Goal: Task Accomplishment & Management: Complete application form

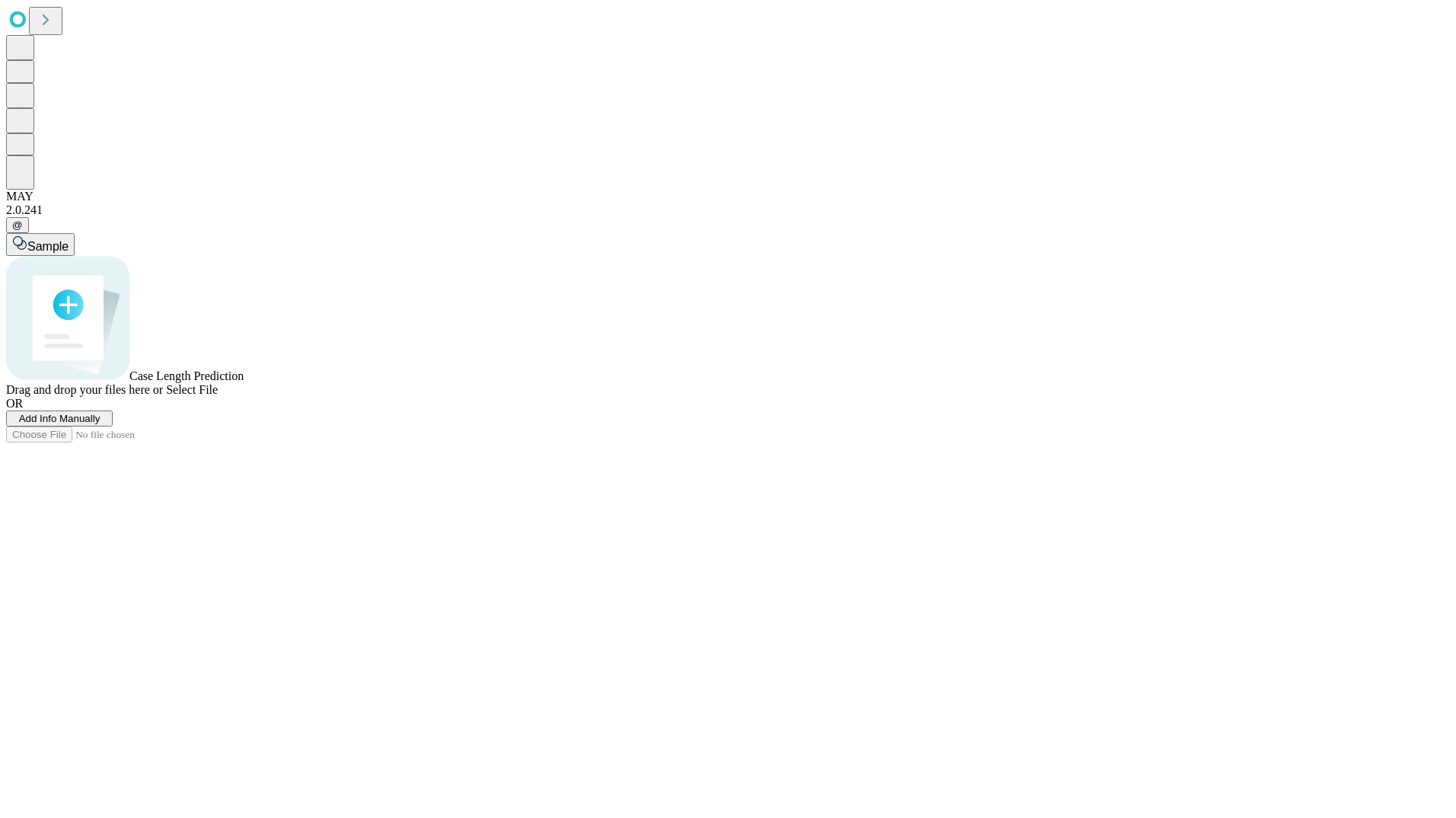
click at [100, 424] on span "Add Info Manually" at bounding box center [60, 419] width 82 height 12
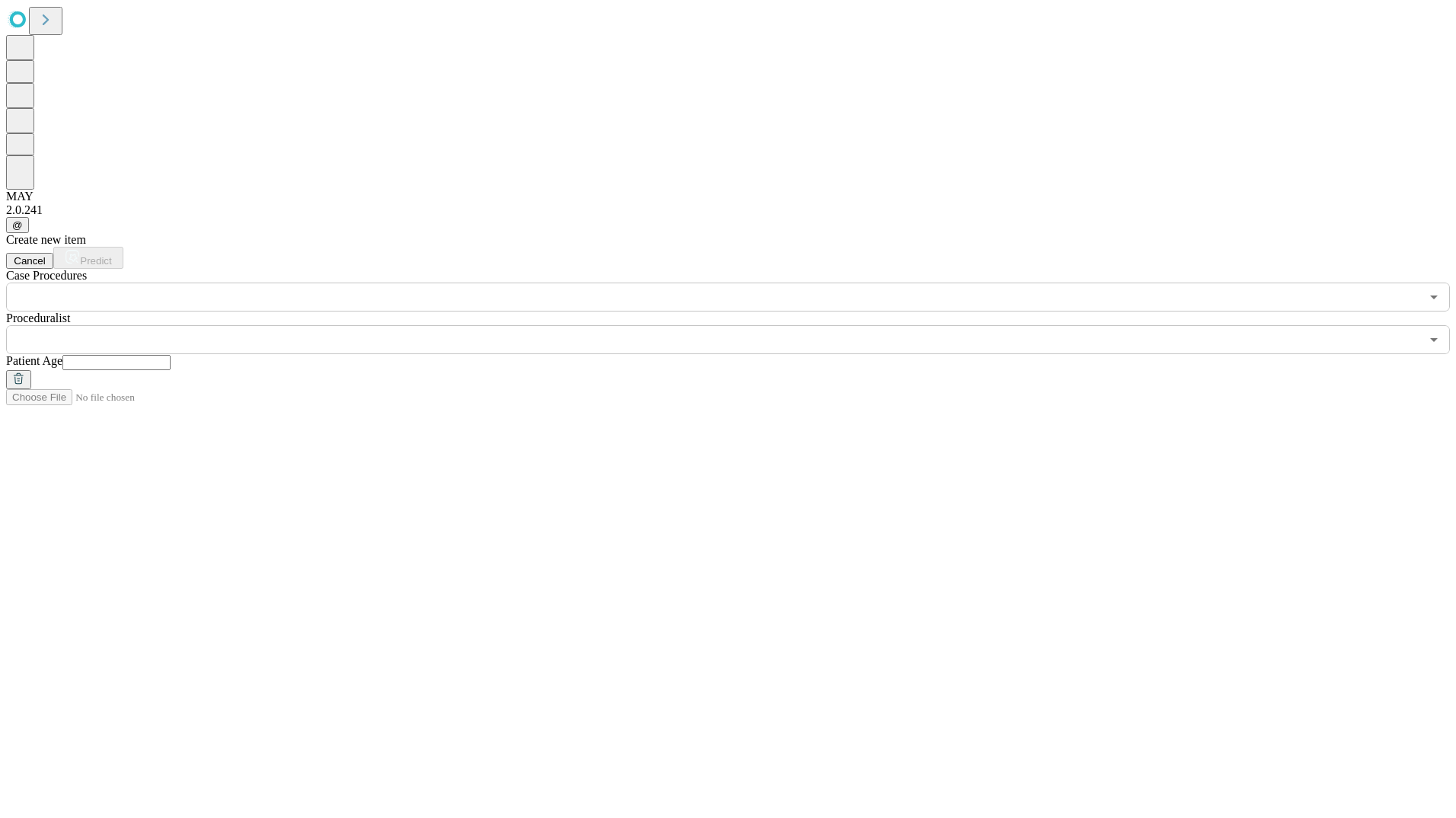
click at [280, 282] on input "text" at bounding box center [713, 297] width 1414 height 29
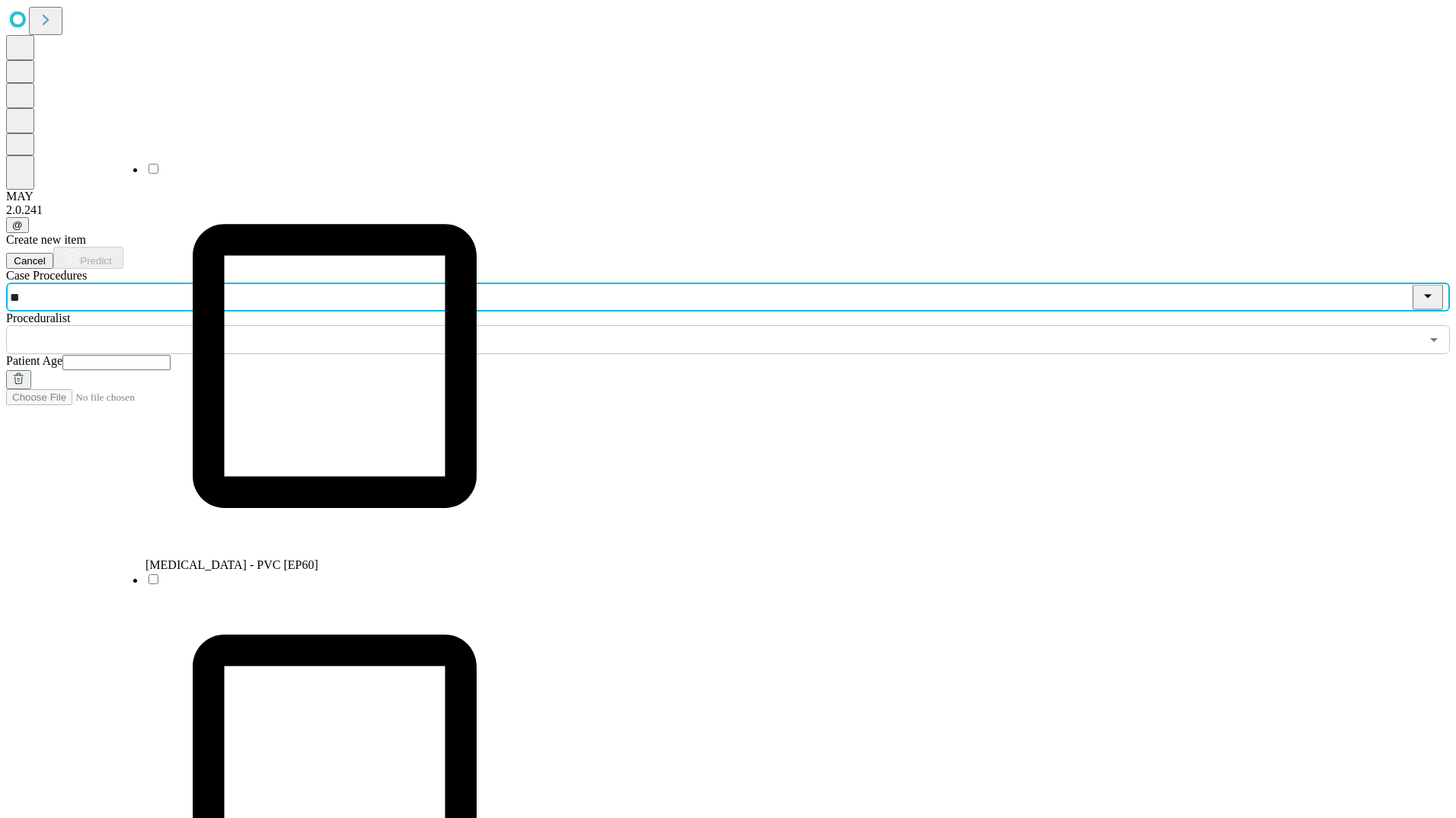
type input "***"
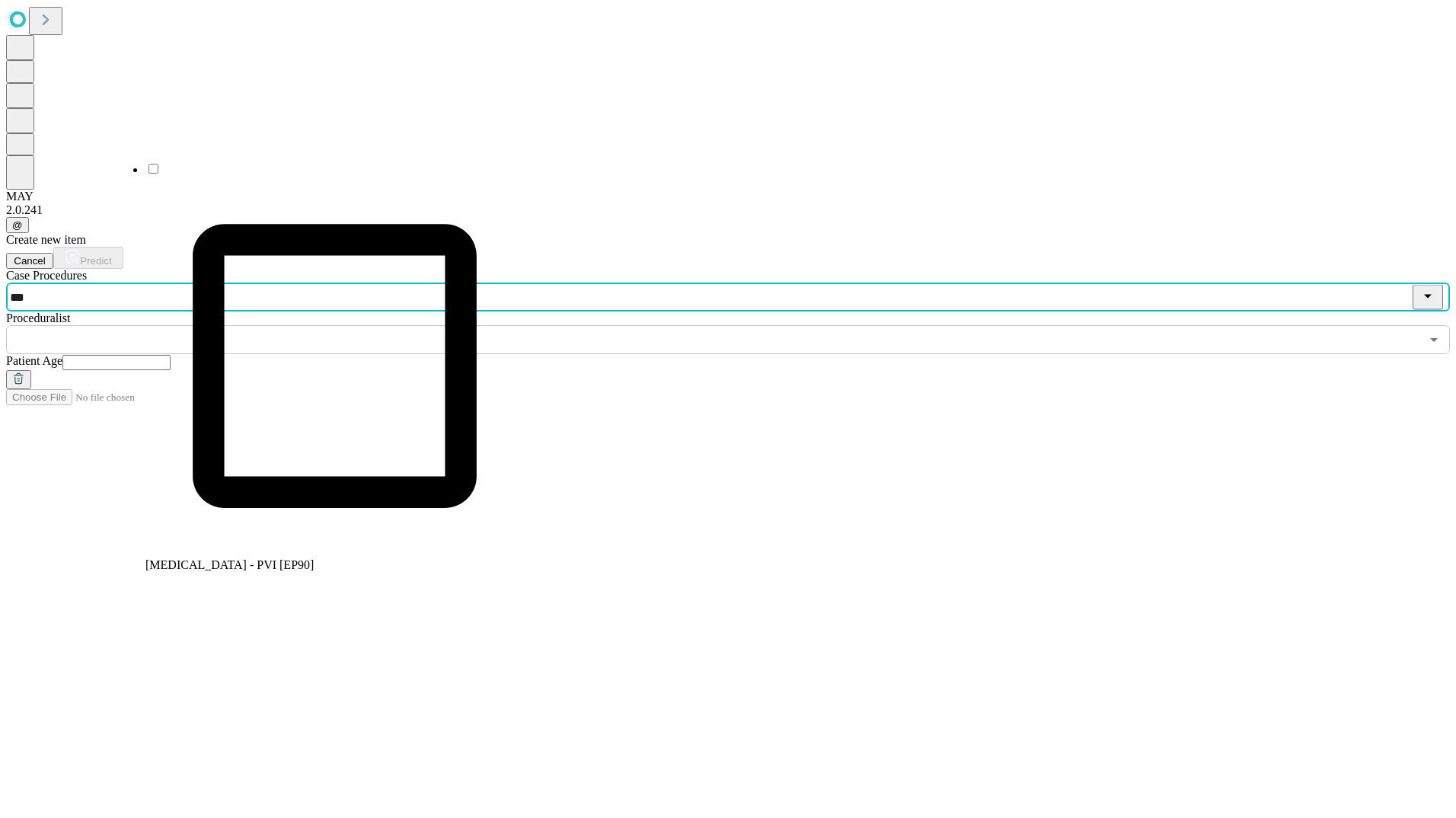
click at [186, 180] on li "[MEDICAL_DATA] - PVI [EP90]" at bounding box center [334, 366] width 379 height 410
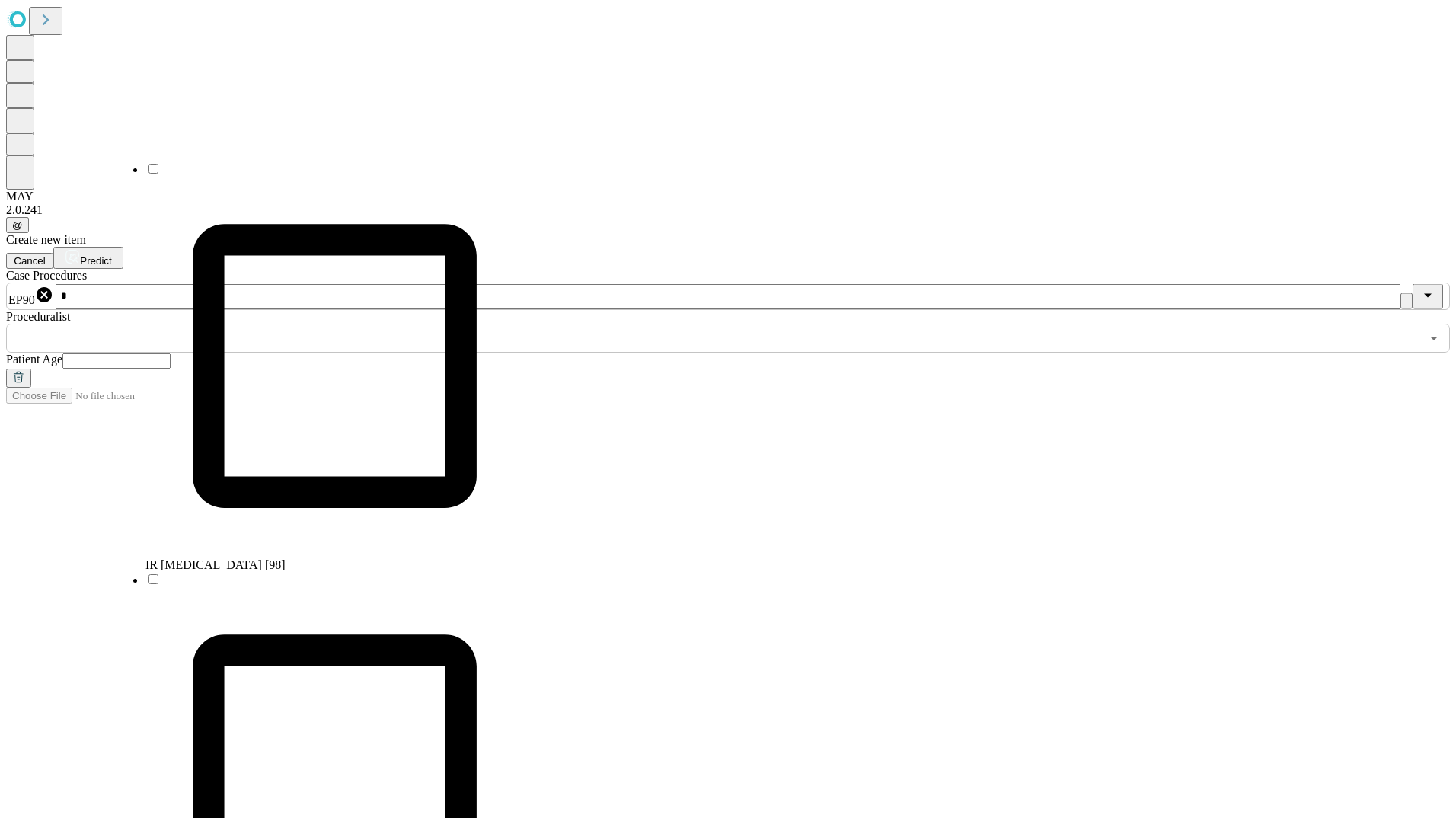
scroll to position [516, 0]
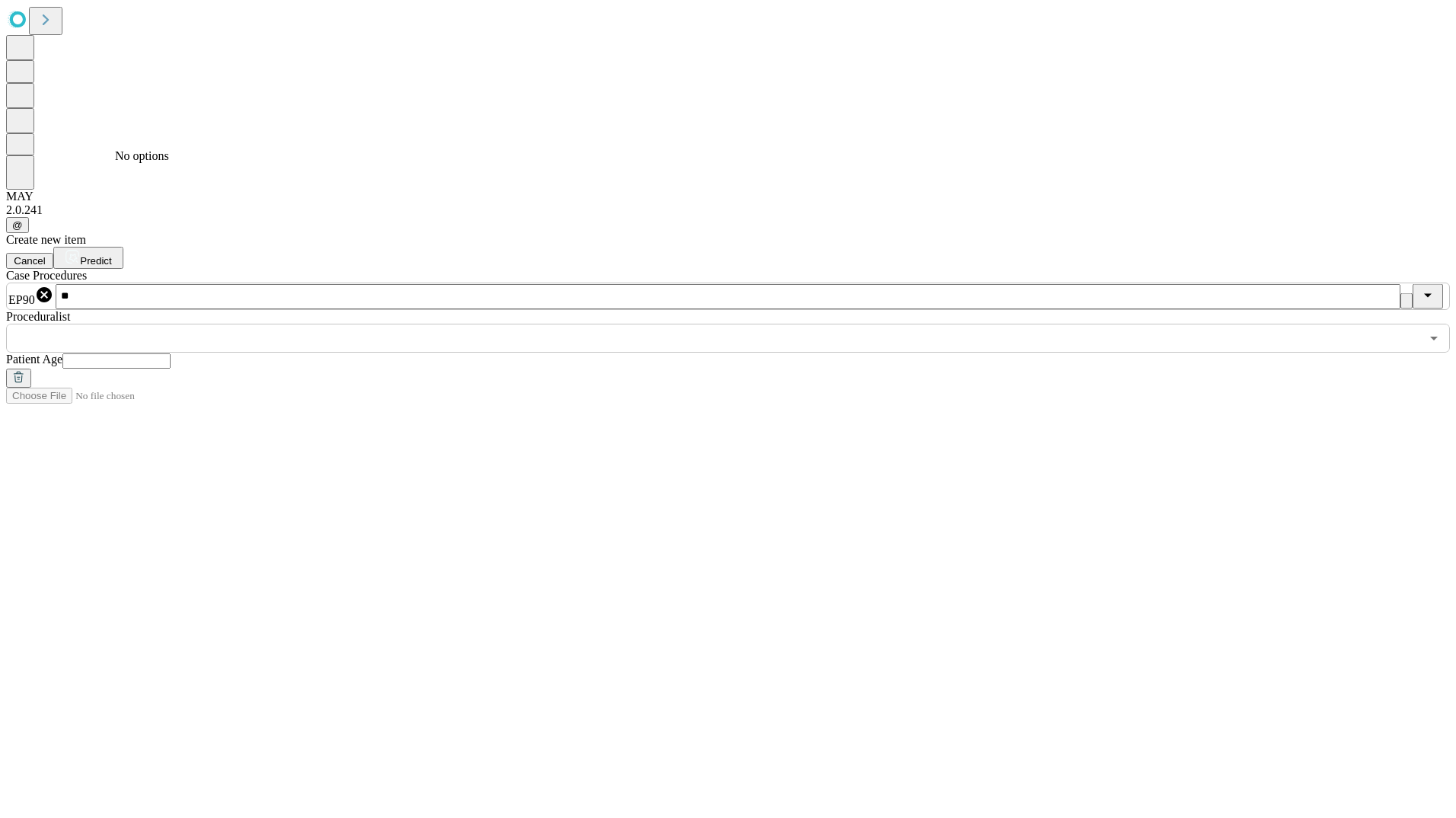
type input "*"
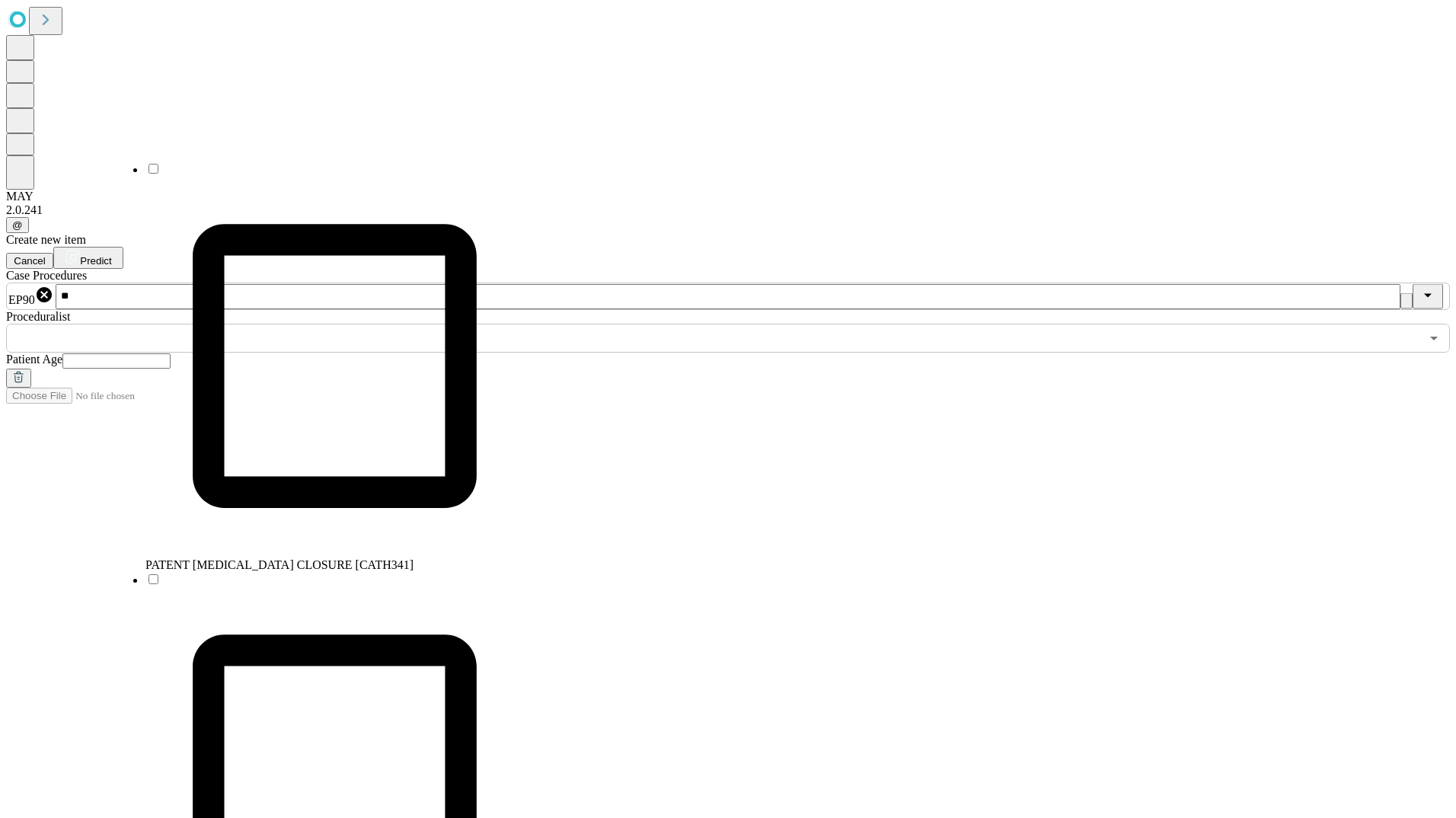
type input "***"
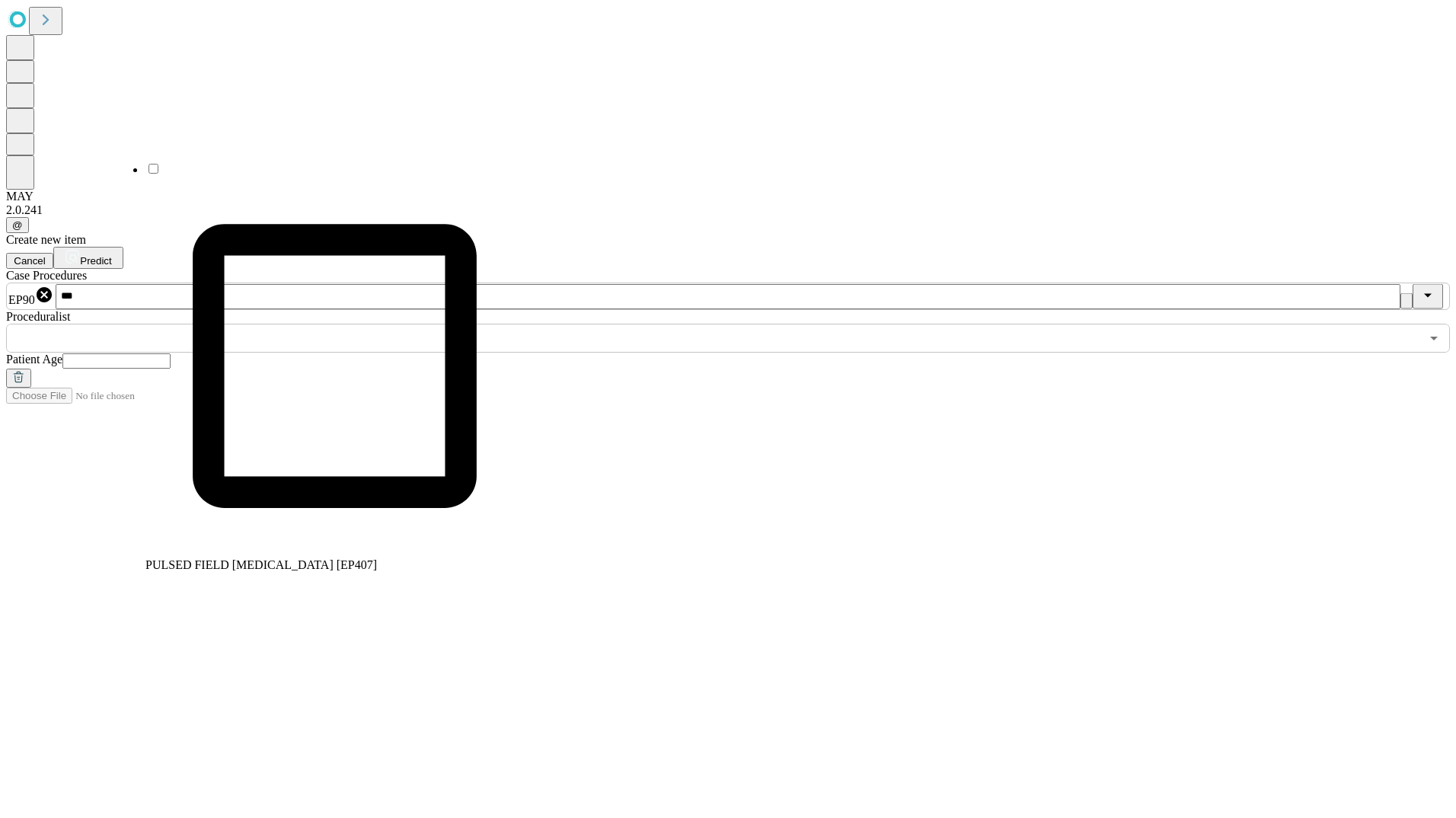
click at [209, 193] on li "PULSED FIELD [MEDICAL_DATA] [EP407]" at bounding box center [334, 366] width 379 height 410
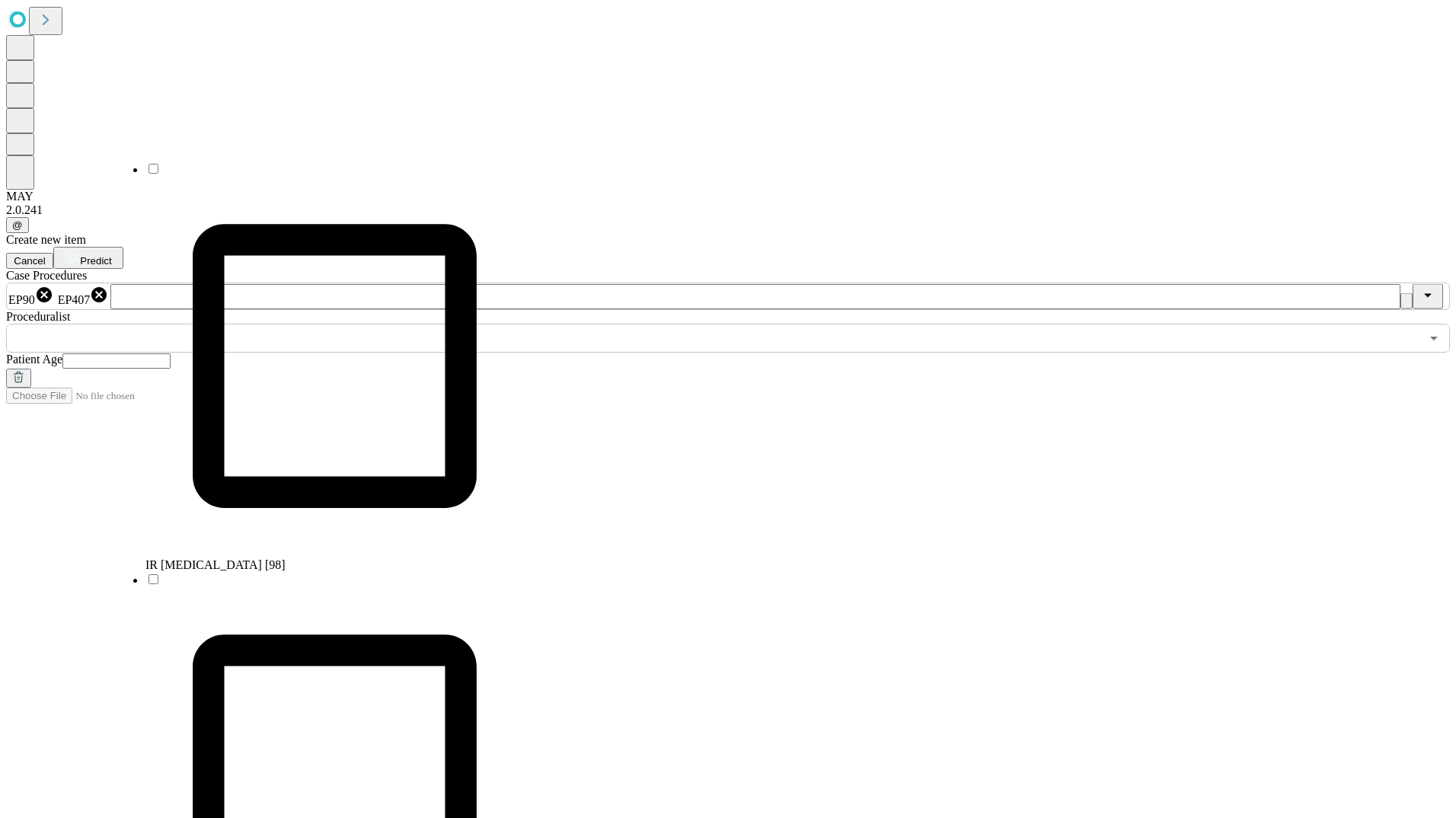
scroll to position [630, 0]
click at [564, 323] on input "text" at bounding box center [713, 338] width 1414 height 29
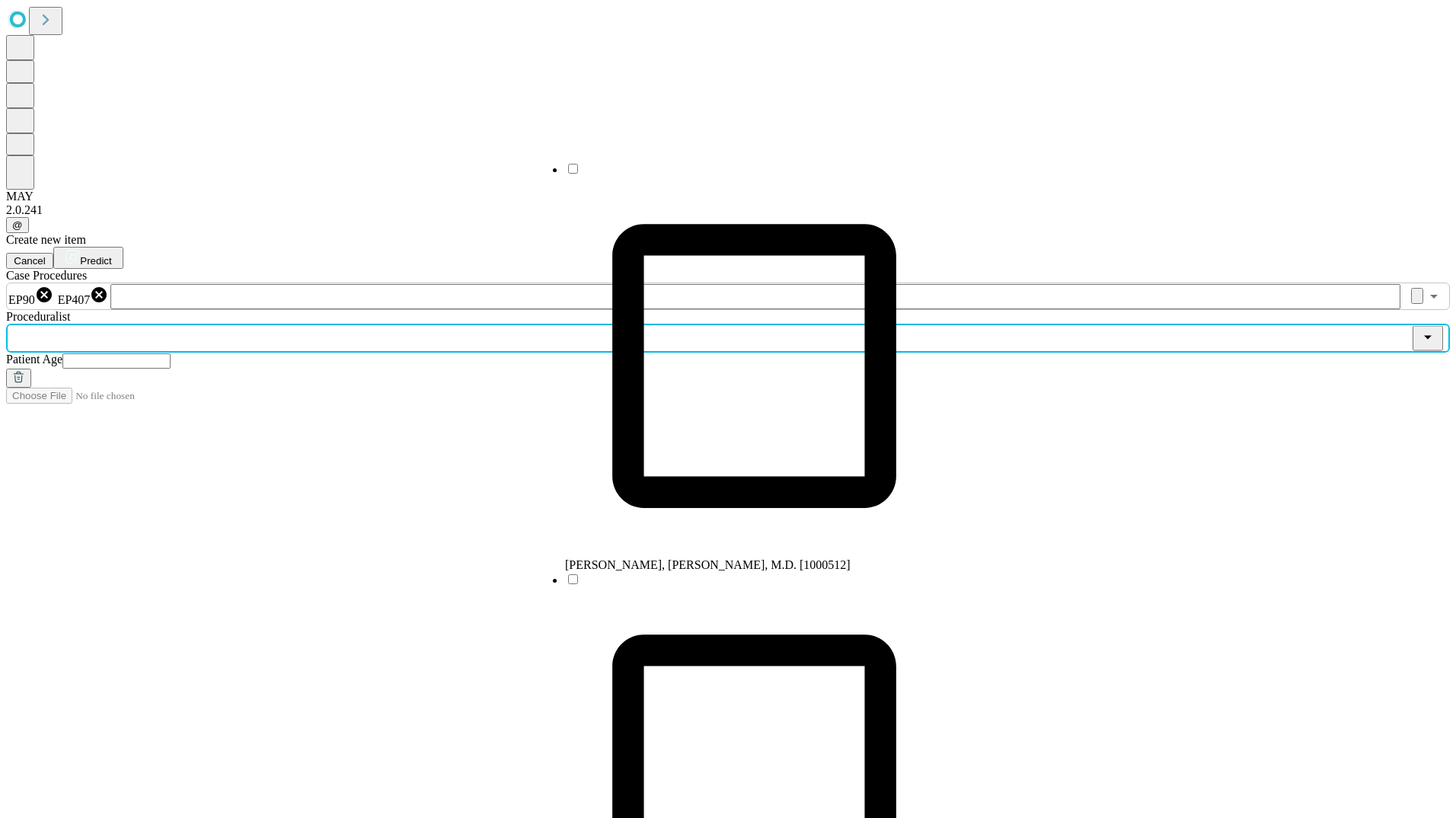
type input "*"
click at [599, 558] on span "Bradley, David J, M.D., Ph.D. [1001515]" at bounding box center [673, 564] width 216 height 13
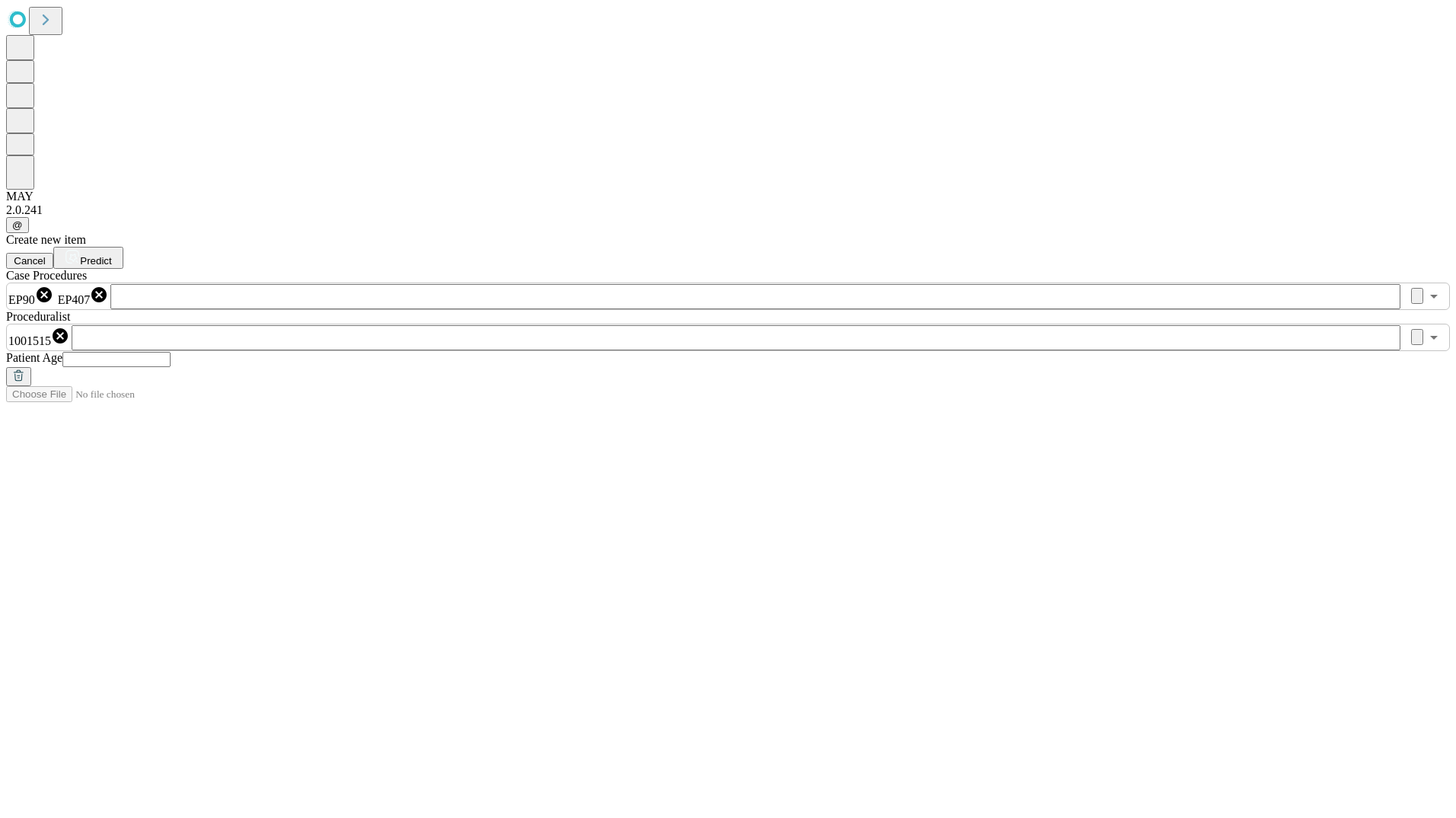
click at [170, 352] on input "text" at bounding box center [116, 359] width 108 height 16
type input "**"
click at [1363, 233] on div "Create new item Cancel Predict Case Procedures EP90 EP407 ​ Proceduralist 10015…" at bounding box center [728, 309] width 1443 height 153
click at [80, 249] on icon at bounding box center [72, 257] width 16 height 16
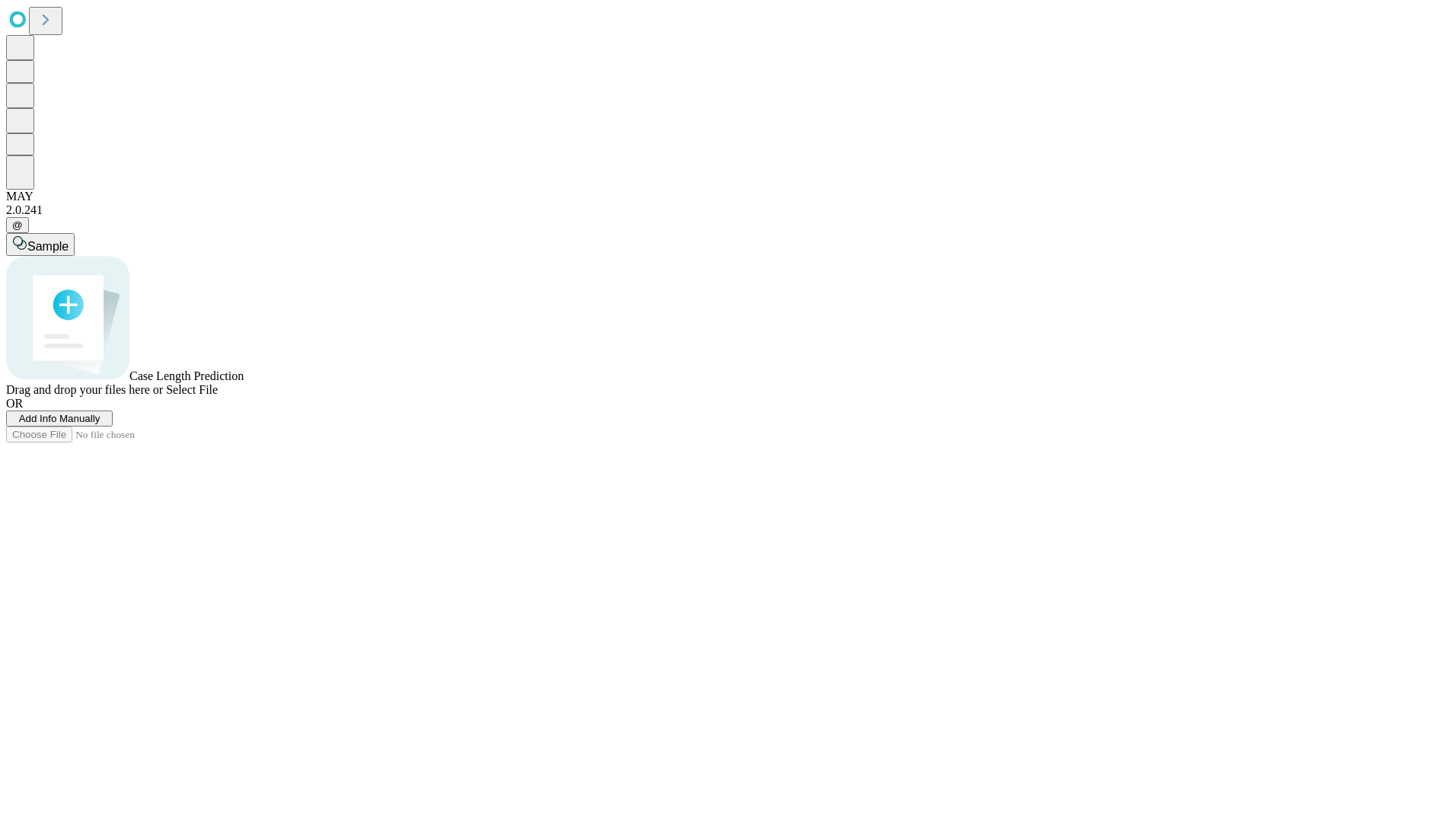
click at [100, 424] on span "Add Info Manually" at bounding box center [60, 419] width 82 height 12
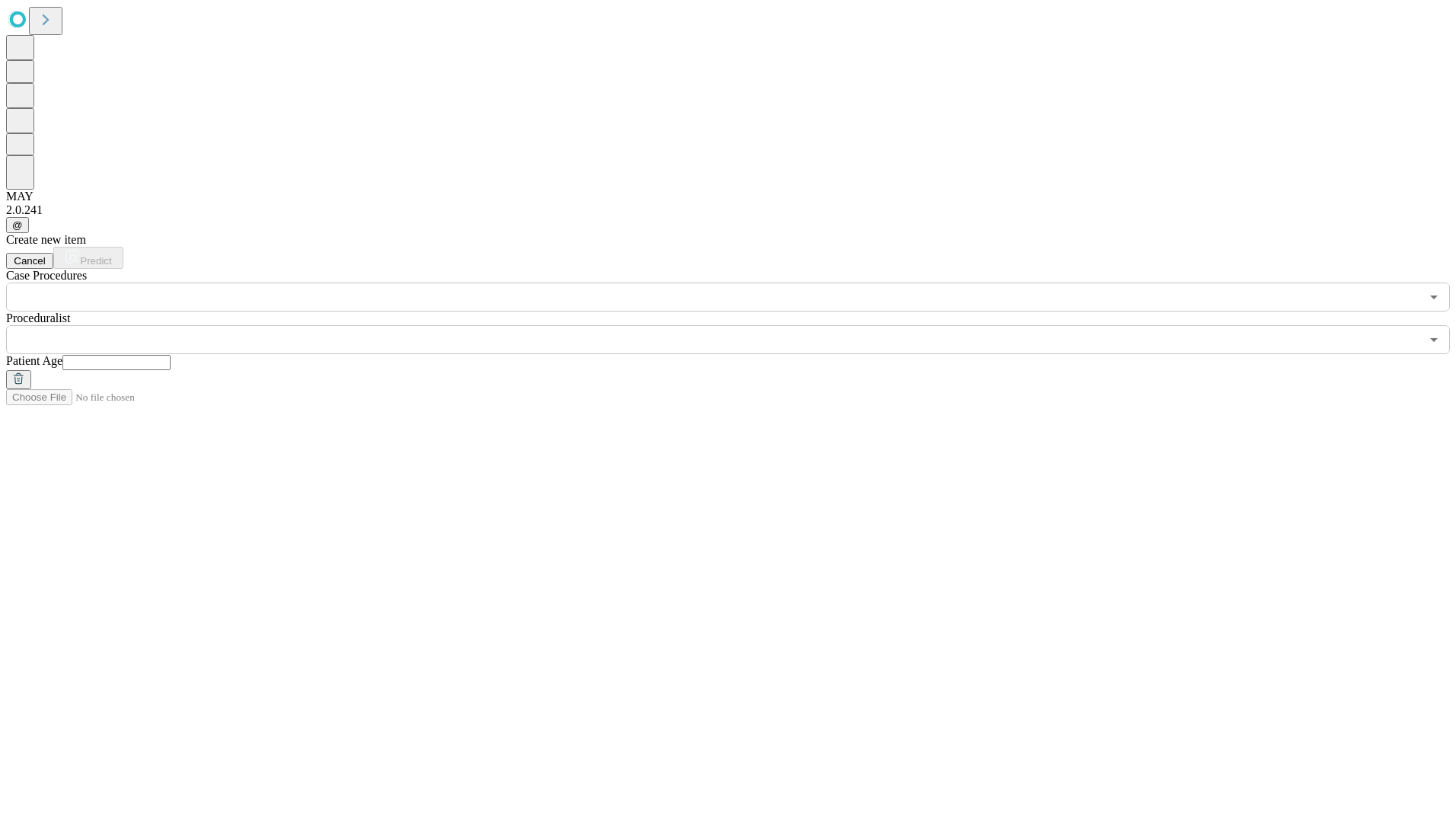
click at [215, 282] on input "text" at bounding box center [713, 297] width 1414 height 29
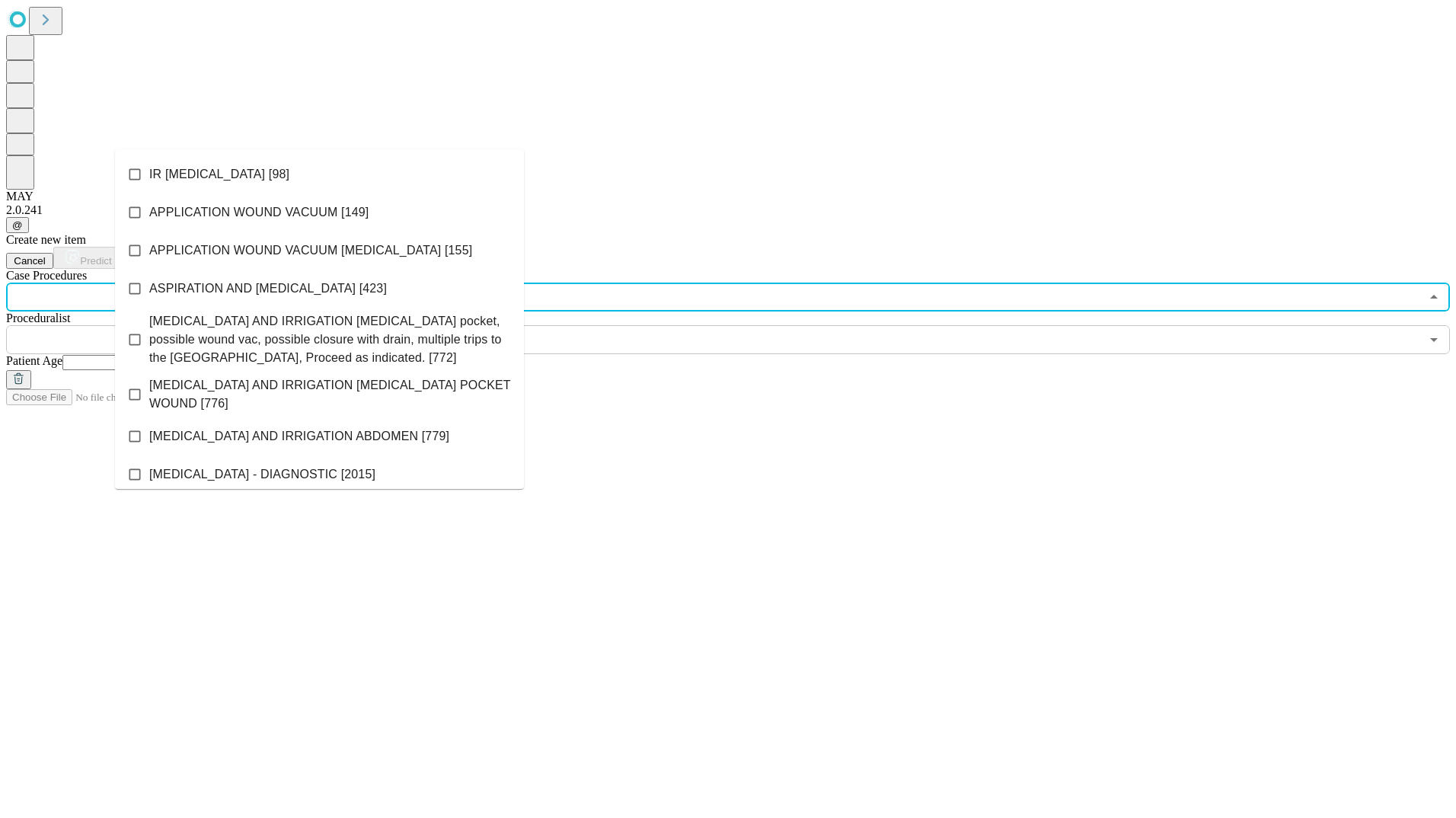
type input "*"
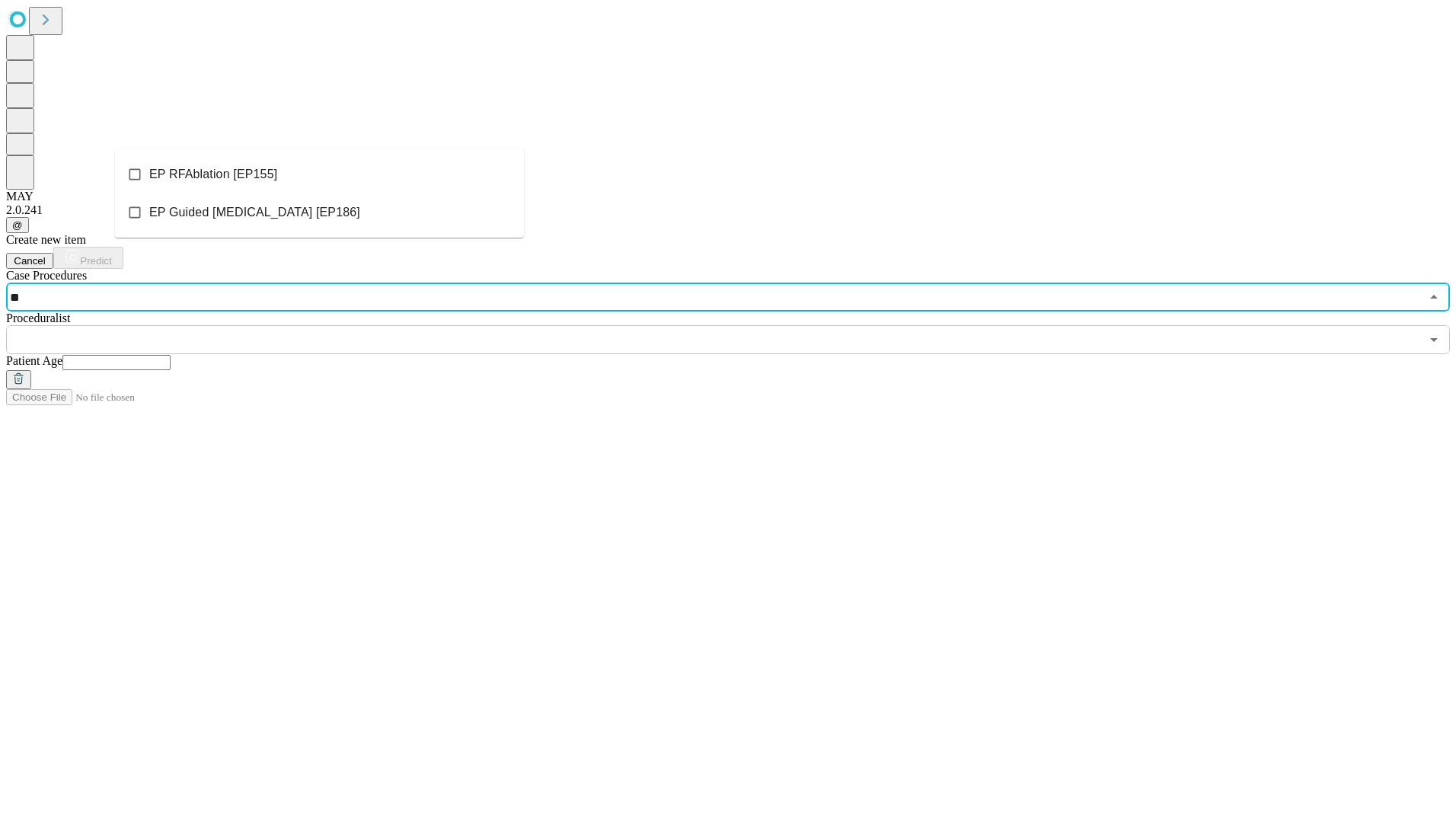
type input "*"
